Goal: Find specific page/section: Find specific page/section

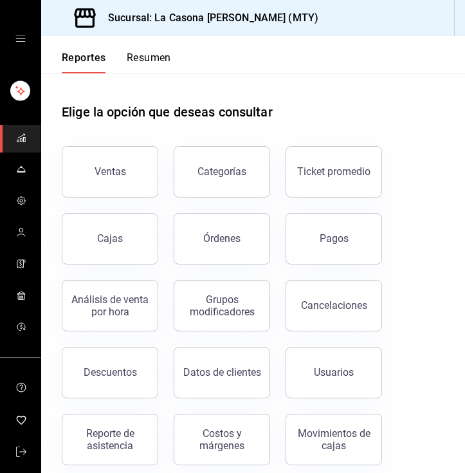
click at [117, 51] on div "Reportes Resumen" at bounding box center [116, 62] width 109 height 22
click at [149, 58] on button "Resumen" at bounding box center [149, 62] width 44 height 22
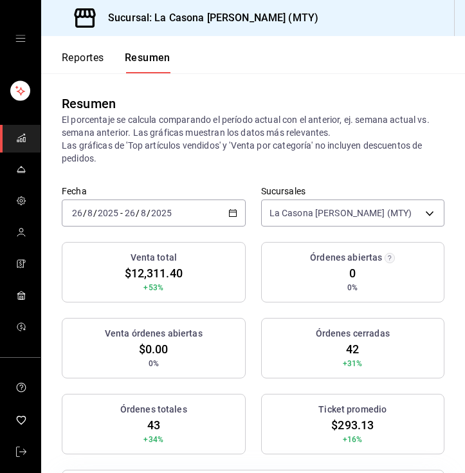
click at [94, 56] on button "Reportes" at bounding box center [83, 62] width 42 height 22
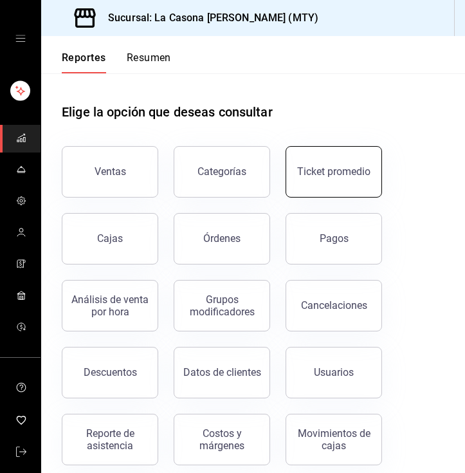
click at [352, 184] on button "Ticket promedio" at bounding box center [334, 171] width 96 height 51
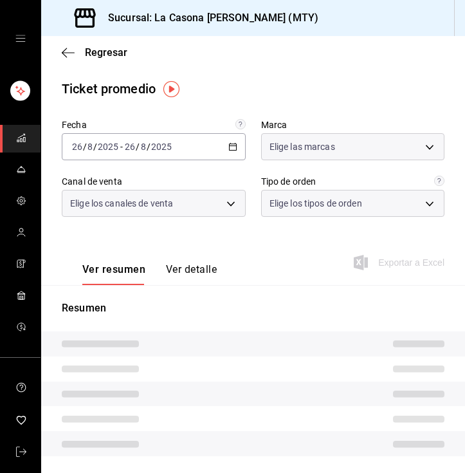
type input "7e4e7643-bc2c-442b-8a2a-9b04da6139a5"
type input "PARROT,UBER_EATS,RAPPI,DIDI_FOOD,ONLINE"
type input "37725a56-1572-4593-a8c9-f3487361729a,12c83e59-1750-49d3-bd42-14b7f767bf51,EXTER…"
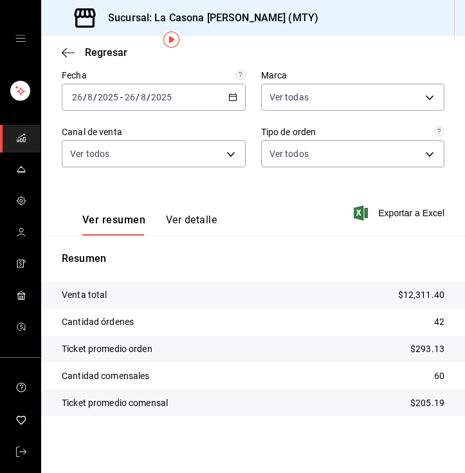
scroll to position [50, 0]
click at [88, 54] on span "Regresar" at bounding box center [106, 52] width 42 height 12
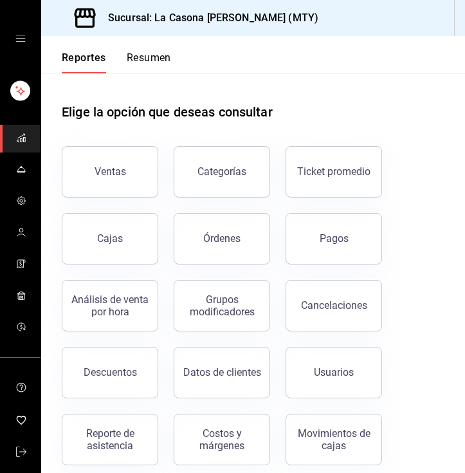
click at [135, 53] on button "Resumen" at bounding box center [149, 62] width 44 height 22
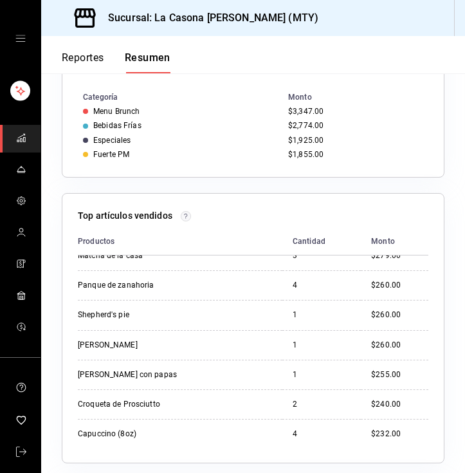
scroll to position [399, 0]
